Goal: Task Accomplishment & Management: Complete application form

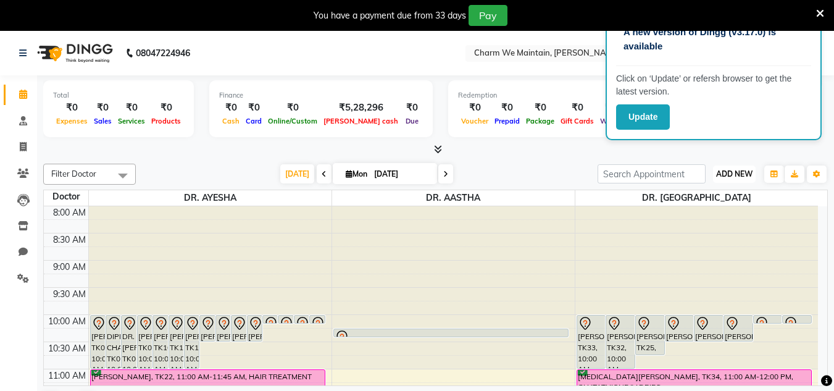
click at [638, 173] on span "ADD NEW" at bounding box center [734, 173] width 36 height 9
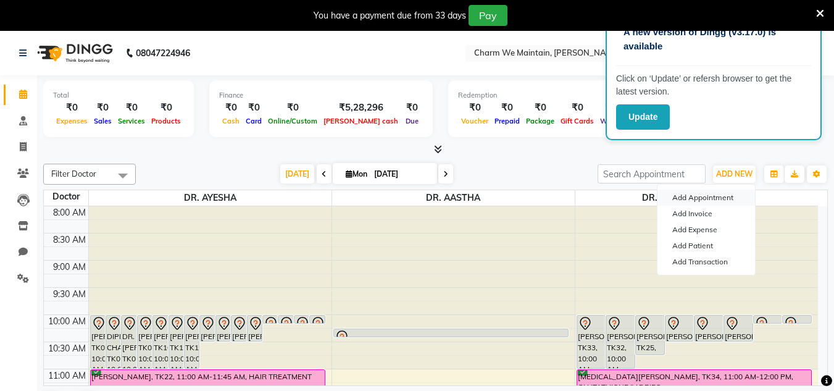
click at [638, 198] on button "Add Appointment" at bounding box center [705, 197] width 97 height 16
select select "540"
select select "tentative"
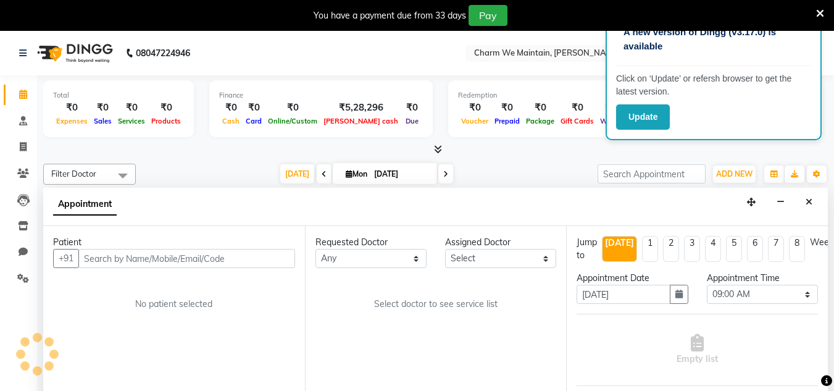
scroll to position [31, 0]
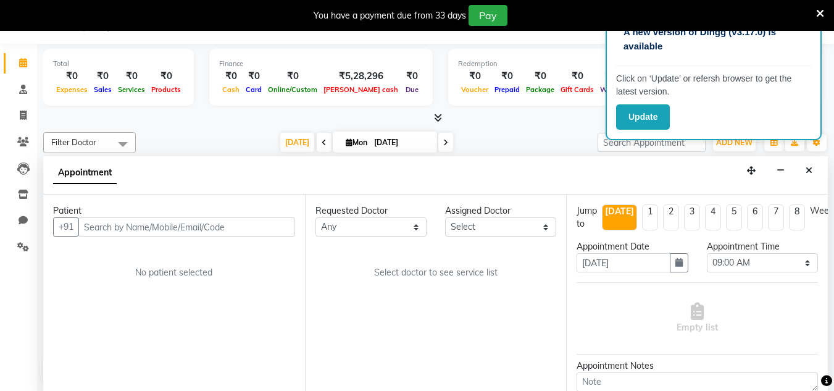
click at [164, 226] on input "text" at bounding box center [186, 226] width 217 height 19
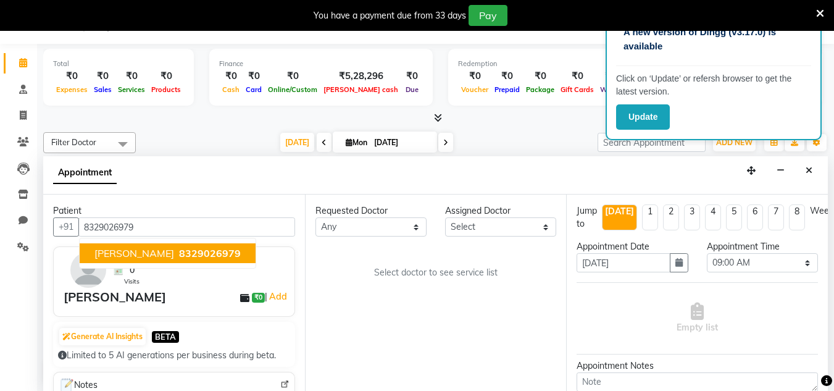
type input "8329026979"
click at [158, 297] on div "[PERSON_NAME] ₹0 | Add" at bounding box center [177, 297] width 226 height 19
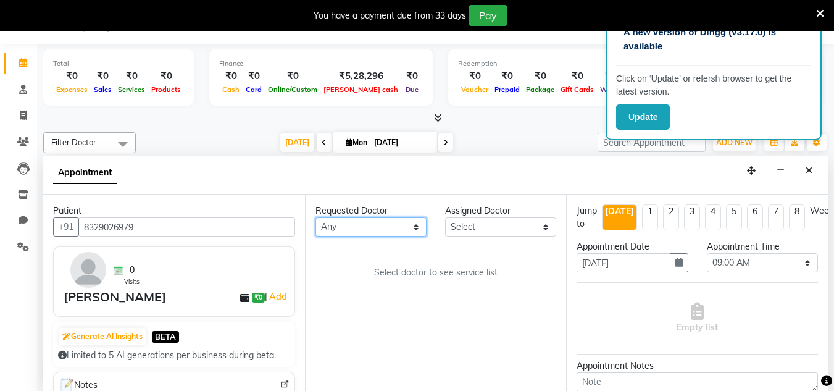
click at [365, 230] on select "Any DR. AASTHA DR. AYESHA DR. [GEOGRAPHIC_DATA]" at bounding box center [370, 226] width 111 height 19
select select "86210"
click at [315, 217] on select "Any DR. AASTHA DR. AYESHA DR. [GEOGRAPHIC_DATA]" at bounding box center [370, 226] width 111 height 19
select select "86210"
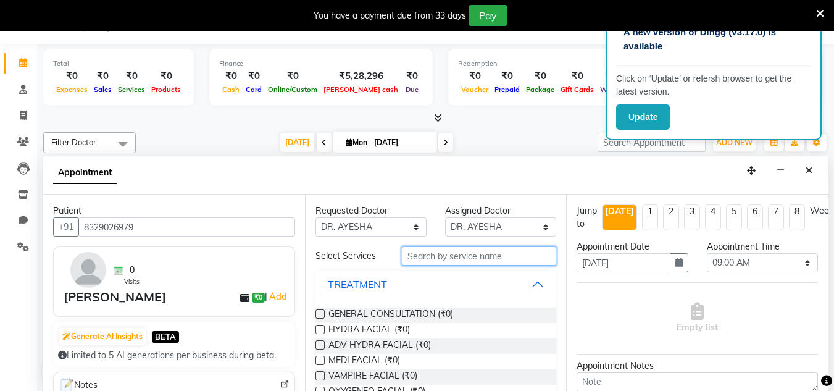
click at [446, 259] on input "text" at bounding box center [479, 255] width 154 height 19
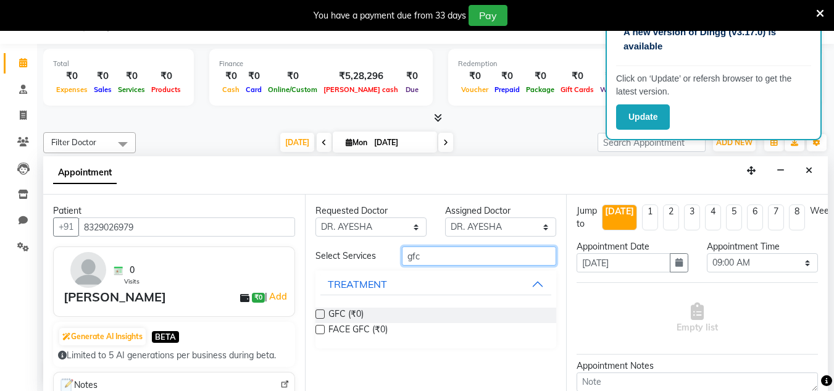
type input "gfc"
click at [417, 312] on div "GFC (₹0)" at bounding box center [435, 314] width 241 height 15
click at [322, 317] on label at bounding box center [319, 313] width 9 height 9
click at [322, 317] on input "checkbox" at bounding box center [319, 315] width 8 height 8
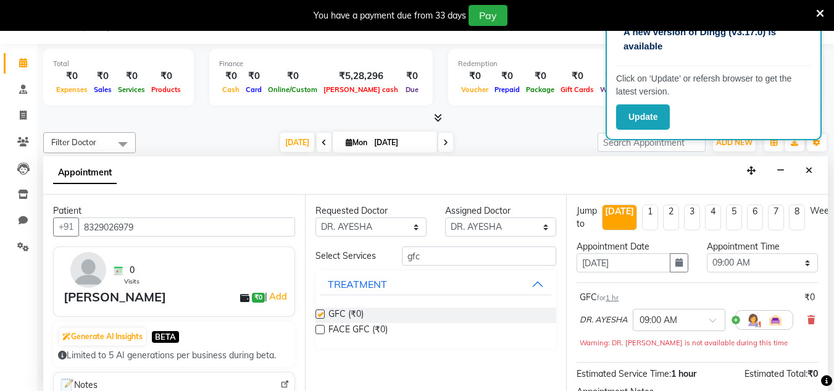
checkbox input "false"
click at [638, 265] on select "Select 09:00 AM 09:15 AM 09:30 AM 09:45 AM 10:00 AM 10:15 AM 10:30 AM 10:45 AM …" at bounding box center [762, 262] width 111 height 19
select select "690"
click at [638, 253] on select "Select 09:00 AM 09:15 AM 09:30 AM 09:45 AM 10:00 AM 10:15 AM 10:30 AM 10:45 AM …" at bounding box center [762, 262] width 111 height 19
click at [638, 267] on button "button" at bounding box center [679, 262] width 19 height 19
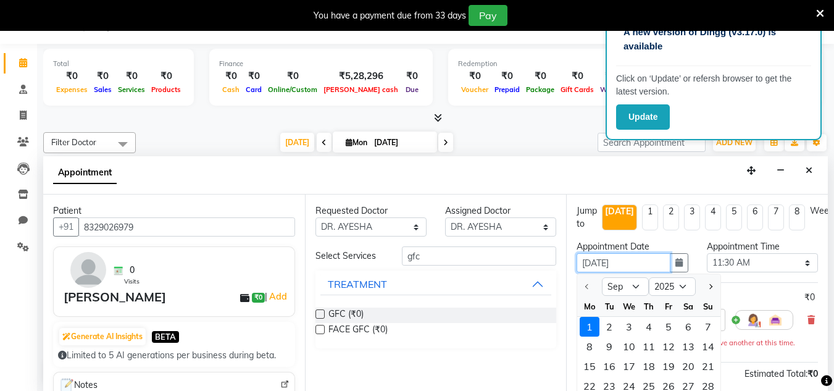
click at [638, 267] on input "[DATE]" at bounding box center [622, 262] width 93 height 19
click at [624, 329] on div "3" at bounding box center [629, 327] width 20 height 20
type input "[DATE]"
select select "690"
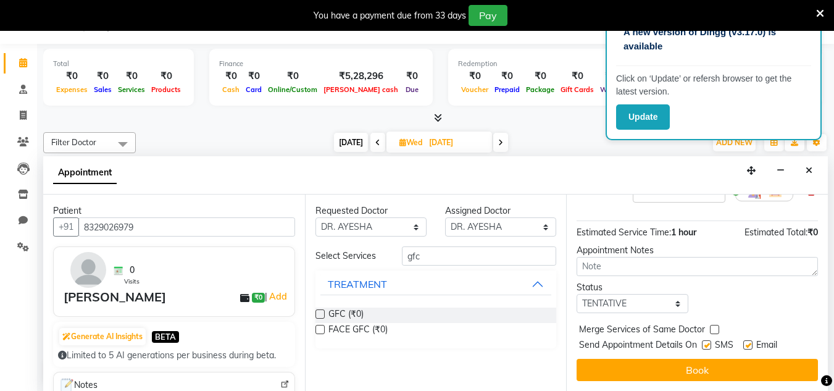
scroll to position [138, 0]
click at [638, 296] on select "Select TENTATIVE CONFIRM UPCOMING" at bounding box center [631, 303] width 111 height 19
select select "confirm booking"
click at [576, 294] on select "Select TENTATIVE CONFIRM UPCOMING" at bounding box center [631, 303] width 111 height 19
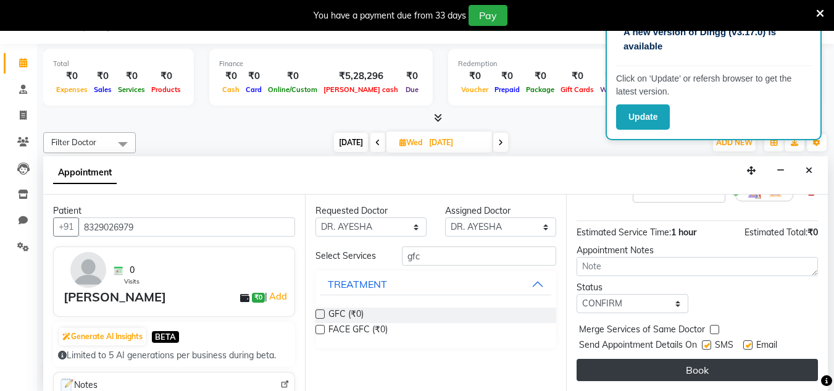
click at [638, 359] on button "Book" at bounding box center [696, 370] width 241 height 22
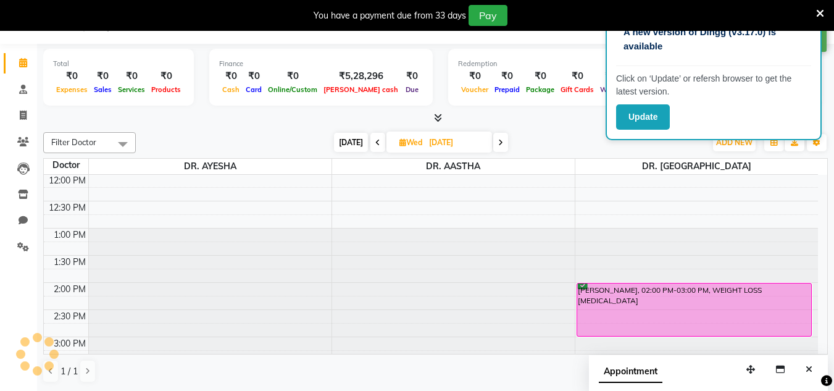
scroll to position [0, 0]
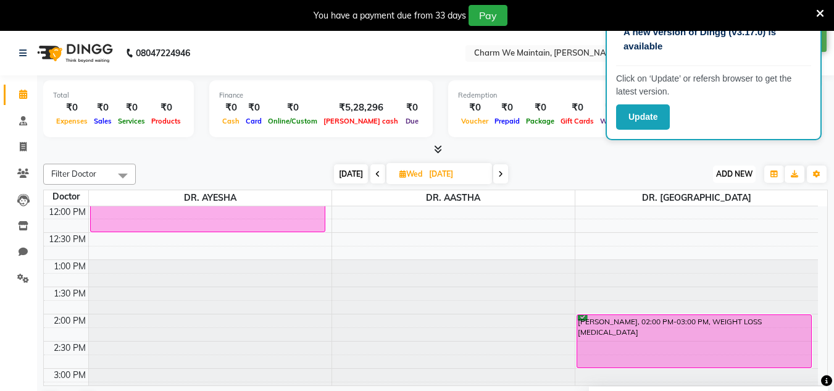
click at [638, 179] on button "ADD NEW Toggle Dropdown" at bounding box center [734, 173] width 43 height 17
click at [638, 201] on button "Add Appointment" at bounding box center [705, 197] width 97 height 16
select select "540"
select select "tentative"
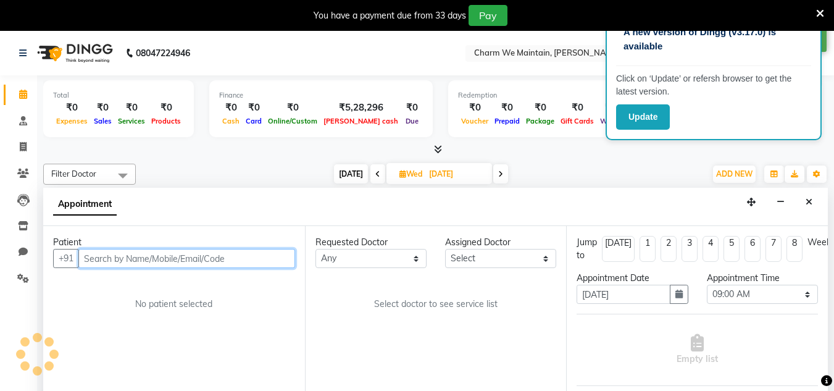
scroll to position [31, 0]
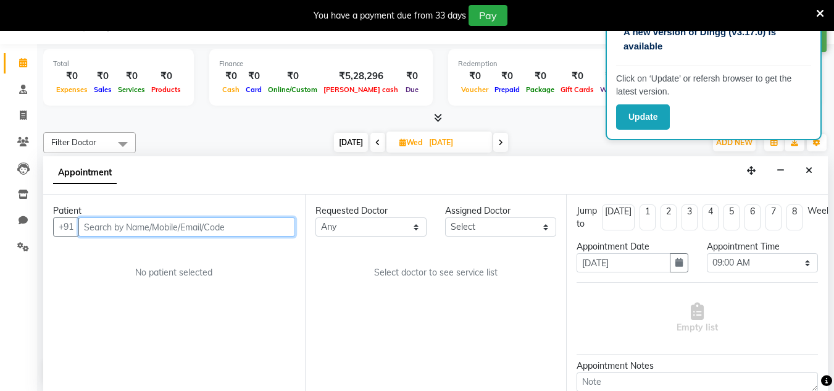
paste input "9022147172"
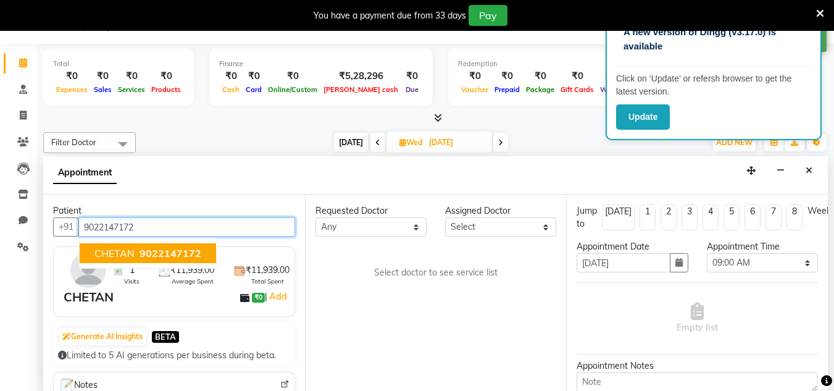
type input "9022147172"
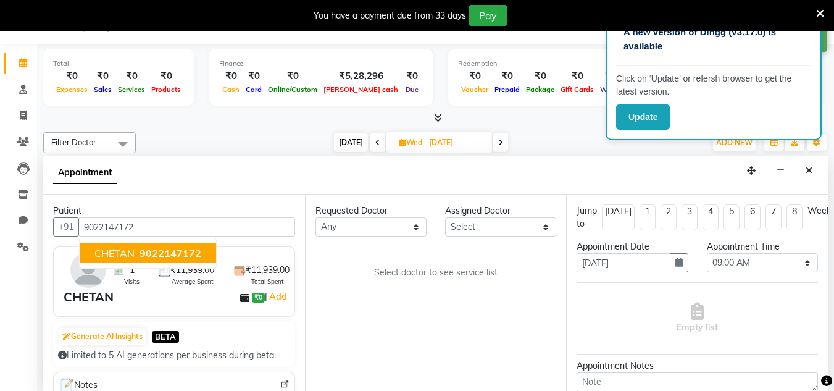
click at [191, 292] on div "CHETAN ₹0 | Add" at bounding box center [177, 297] width 226 height 19
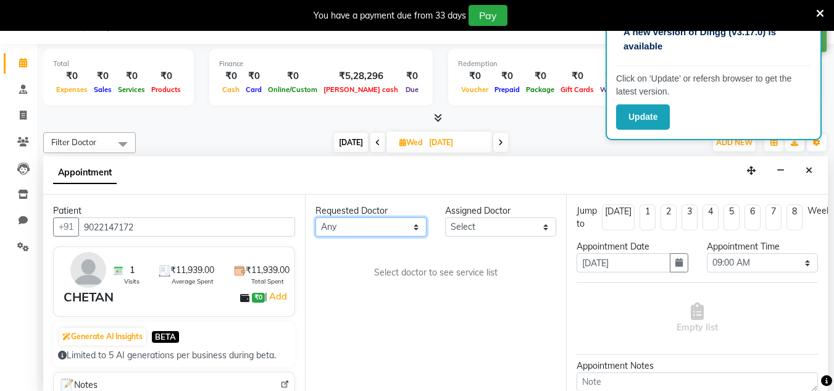
click at [380, 228] on select "Any DR. AASTHA DR. AYESHA DR. [GEOGRAPHIC_DATA]" at bounding box center [370, 226] width 111 height 19
select select "86210"
click at [315, 217] on select "Any DR. AASTHA DR. AYESHA DR. [GEOGRAPHIC_DATA]" at bounding box center [370, 226] width 111 height 19
select select "86210"
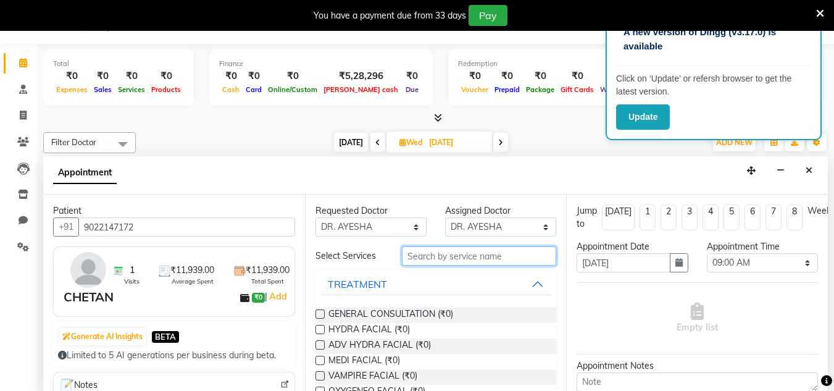
click at [455, 257] on input "text" at bounding box center [479, 255] width 154 height 19
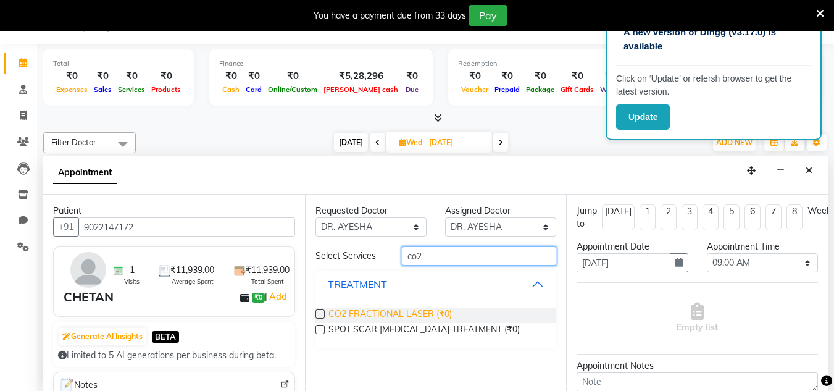
type input "co2"
click at [437, 315] on span "CO2 FRACTIONAL LASER (₹0)" at bounding box center [389, 314] width 123 height 15
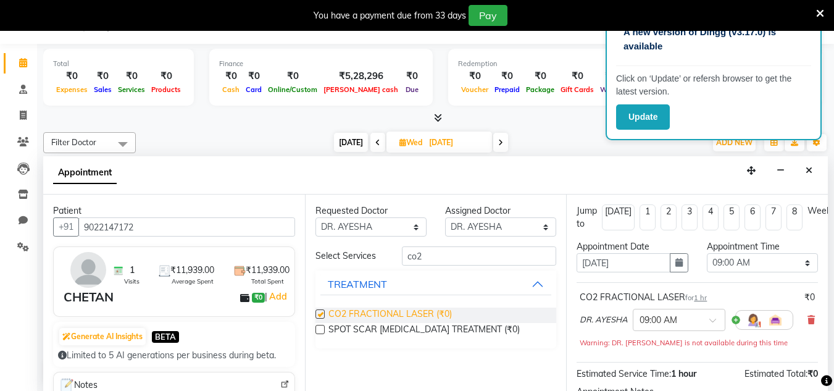
checkbox input "false"
click at [638, 262] on select "Select 09:00 AM 09:15 AM 09:30 AM 09:45 AM 10:00 AM 10:15 AM 10:30 AM 10:45 AM …" at bounding box center [762, 262] width 111 height 19
select select "690"
click at [638, 253] on select "Select 09:00 AM 09:15 AM 09:30 AM 09:45 AM 10:00 AM 10:15 AM 10:30 AM 10:45 AM …" at bounding box center [762, 262] width 111 height 19
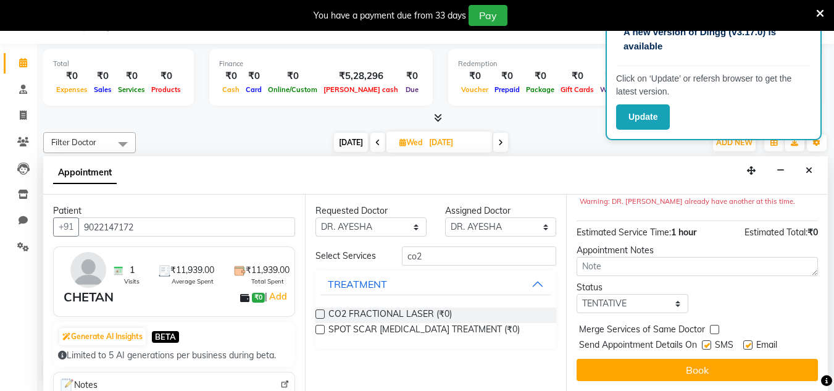
scroll to position [151, 0]
click at [625, 294] on select "Select TENTATIVE CONFIRM UPCOMING" at bounding box center [631, 303] width 111 height 19
select select "confirm booking"
click at [576, 294] on select "Select TENTATIVE CONFIRM UPCOMING" at bounding box center [631, 303] width 111 height 19
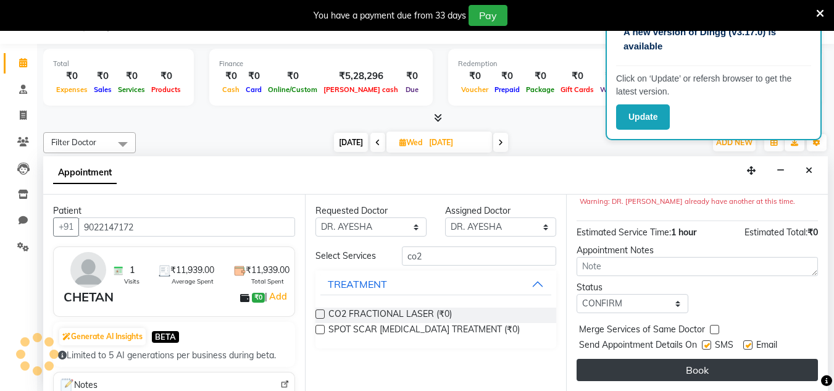
click at [638, 359] on button "Book" at bounding box center [696, 370] width 241 height 22
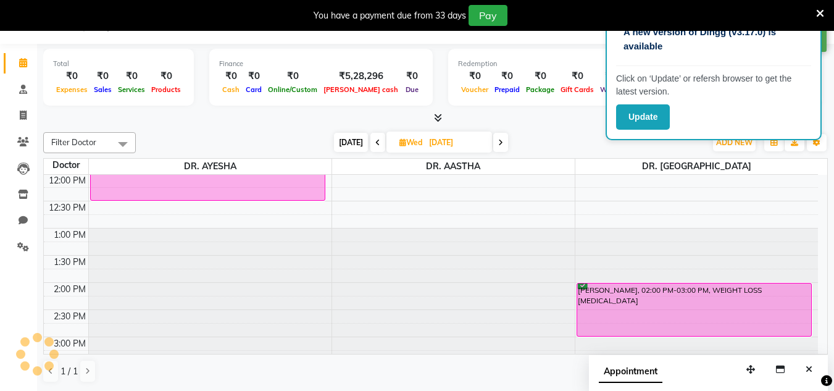
scroll to position [0, 0]
